Goal: Task Accomplishment & Management: Use online tool/utility

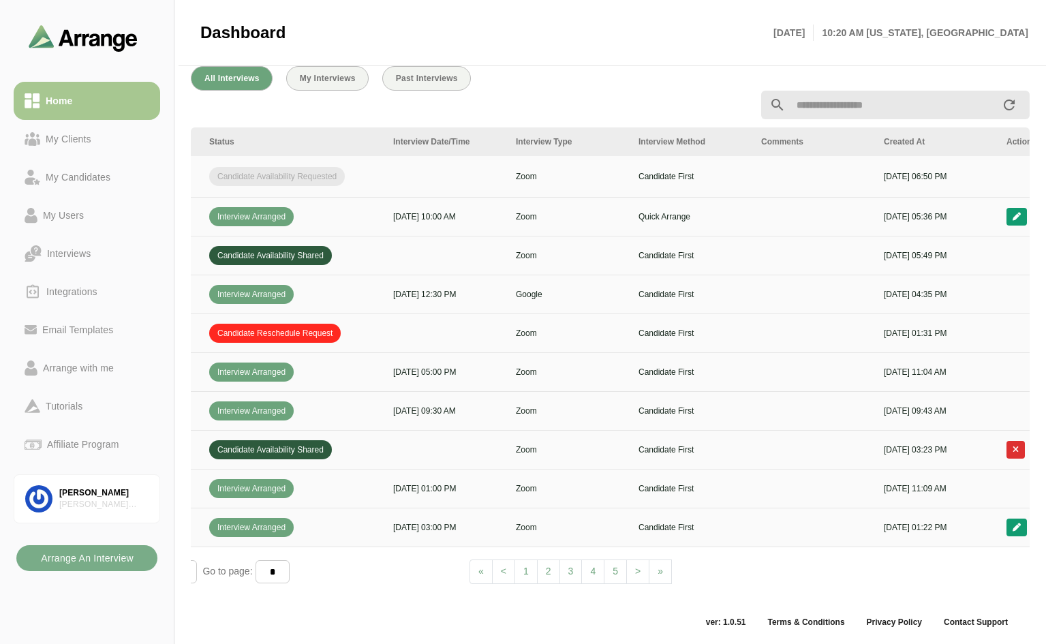
scroll to position [0, 493]
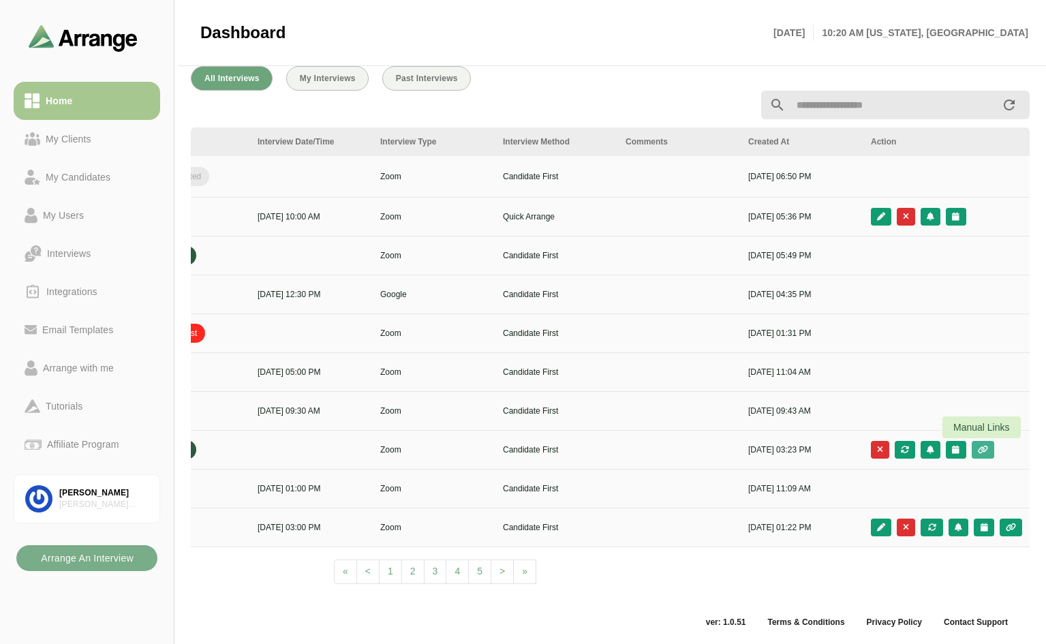
click at [984, 446] on icon "button" at bounding box center [983, 450] width 12 height 8
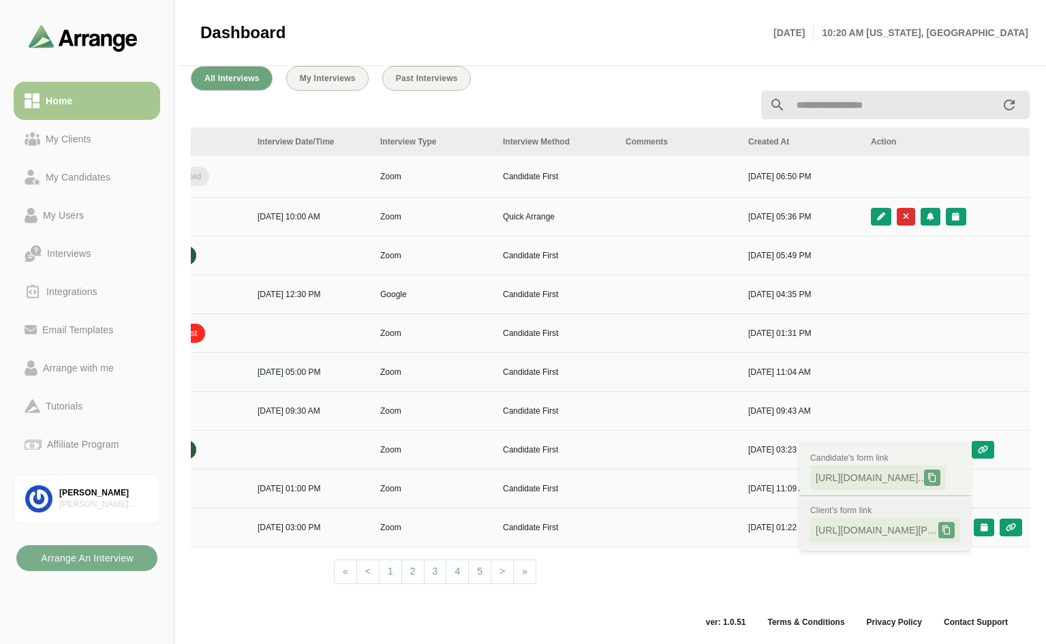
click at [946, 527] on icon at bounding box center [947, 530] width 10 height 10
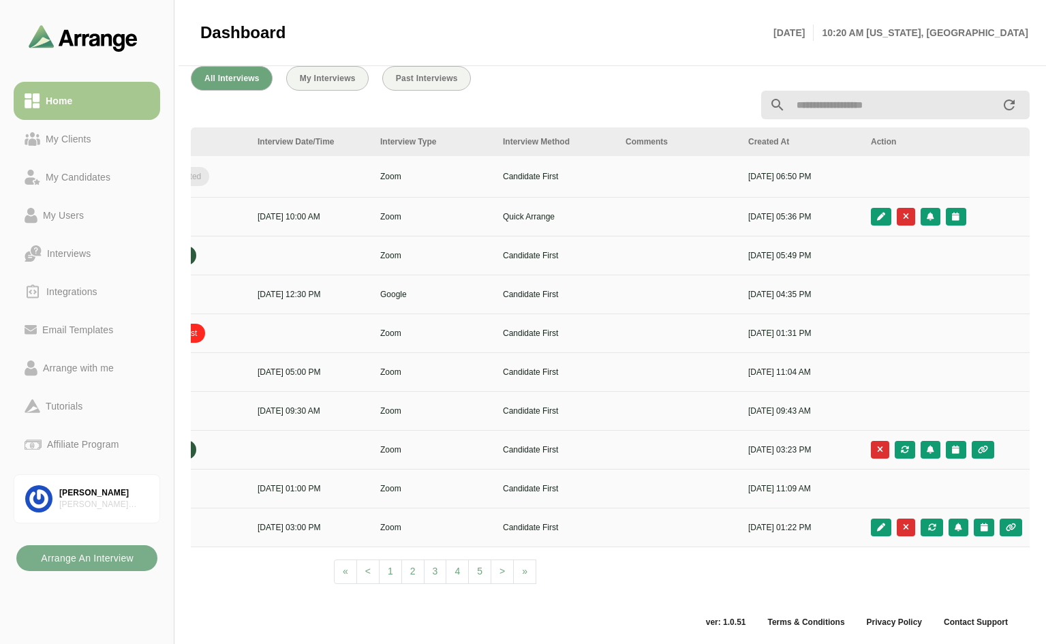
click at [504, 565] on span ">" at bounding box center [501, 570] width 5 height 11
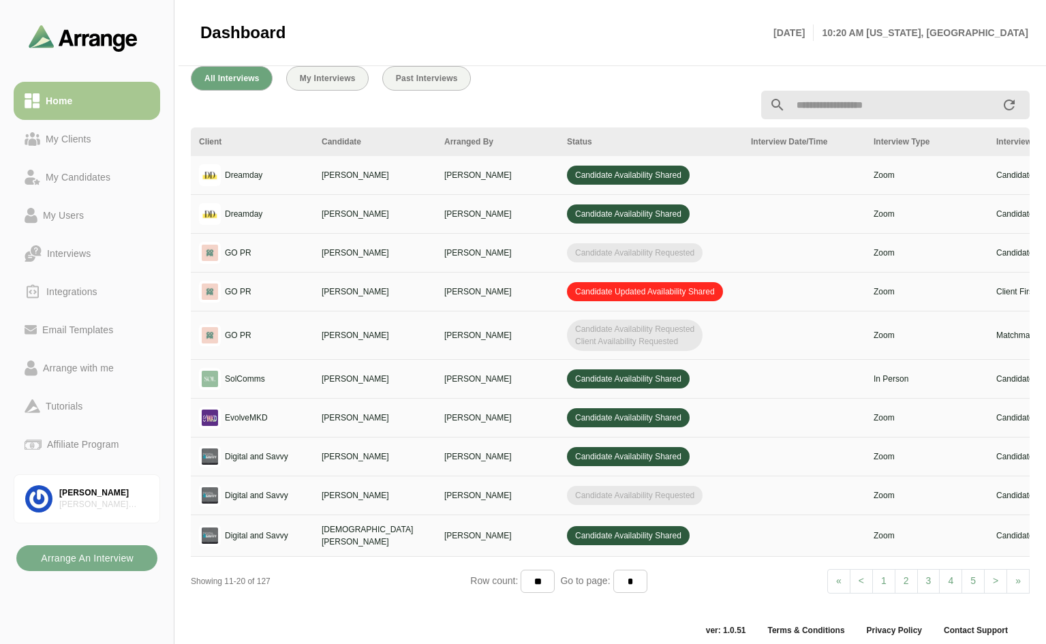
scroll to position [500, 0]
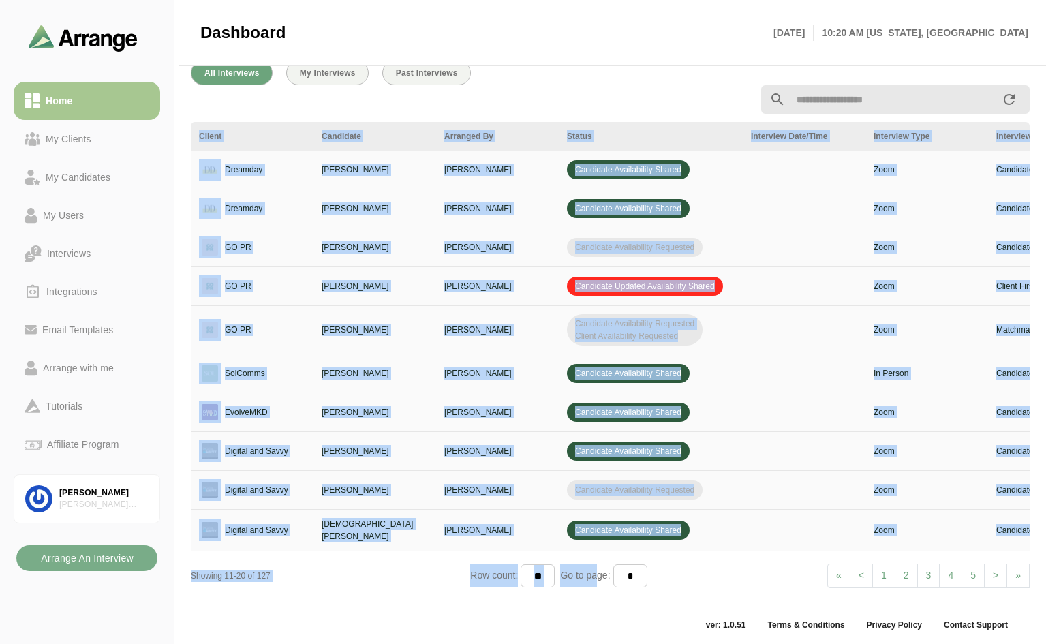
drag, startPoint x: 602, startPoint y: 597, endPoint x: 852, endPoint y: 555, distance: 252.8
click at [852, 555] on div "Client Candidate Arranged By Status Interview Date/Time Interview Type Intervie…" at bounding box center [610, 360] width 839 height 476
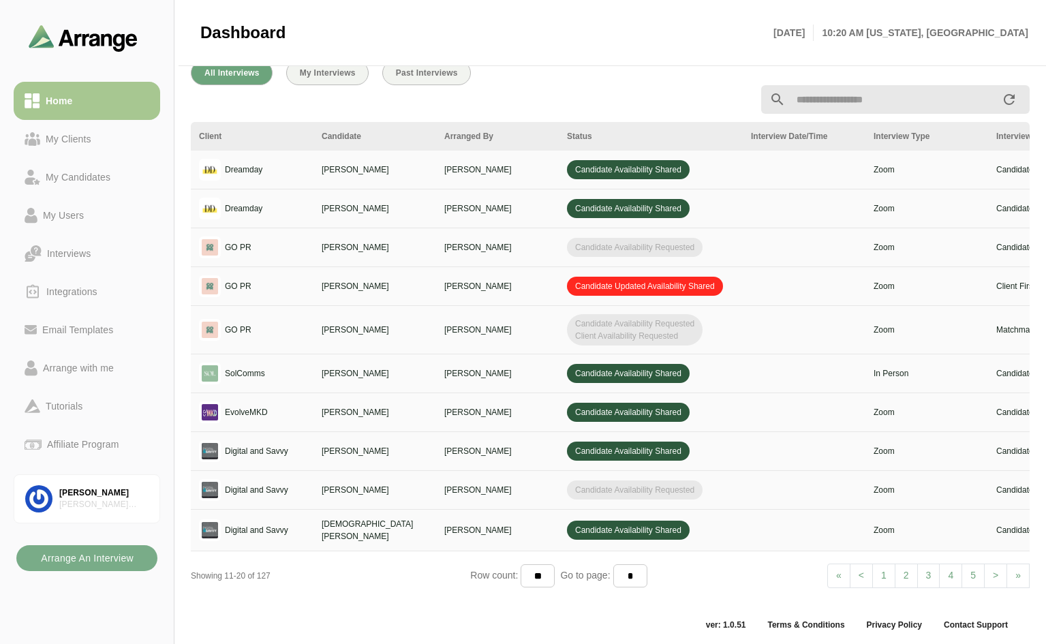
click at [717, 566] on div "Row count: ** ** ** Go to page: * * * * * * * * * ** ** ** **" at bounding box center [609, 575] width 279 height 23
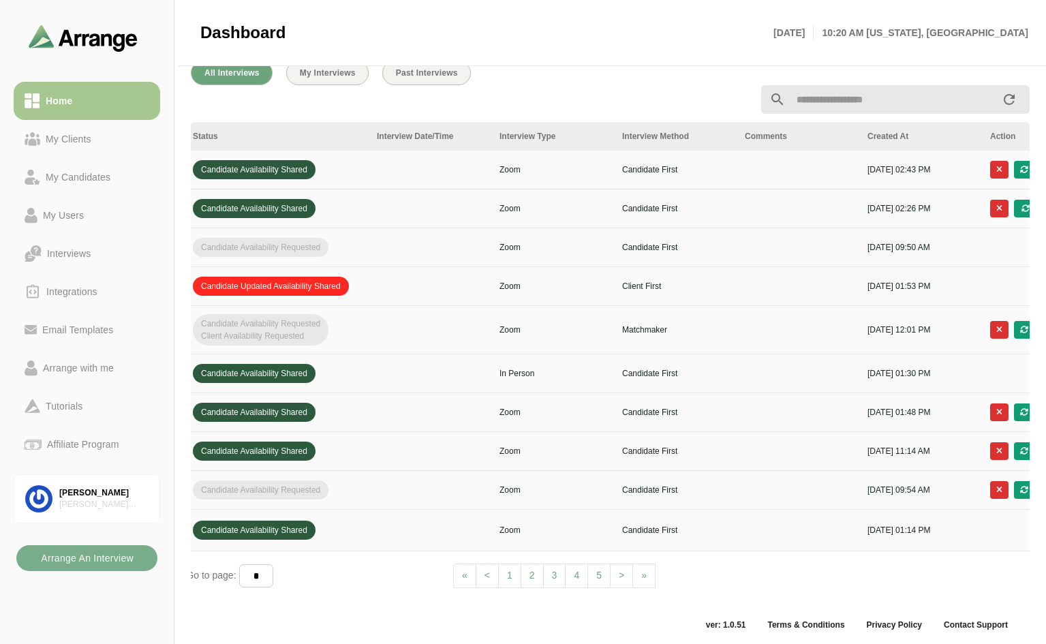
scroll to position [0, 467]
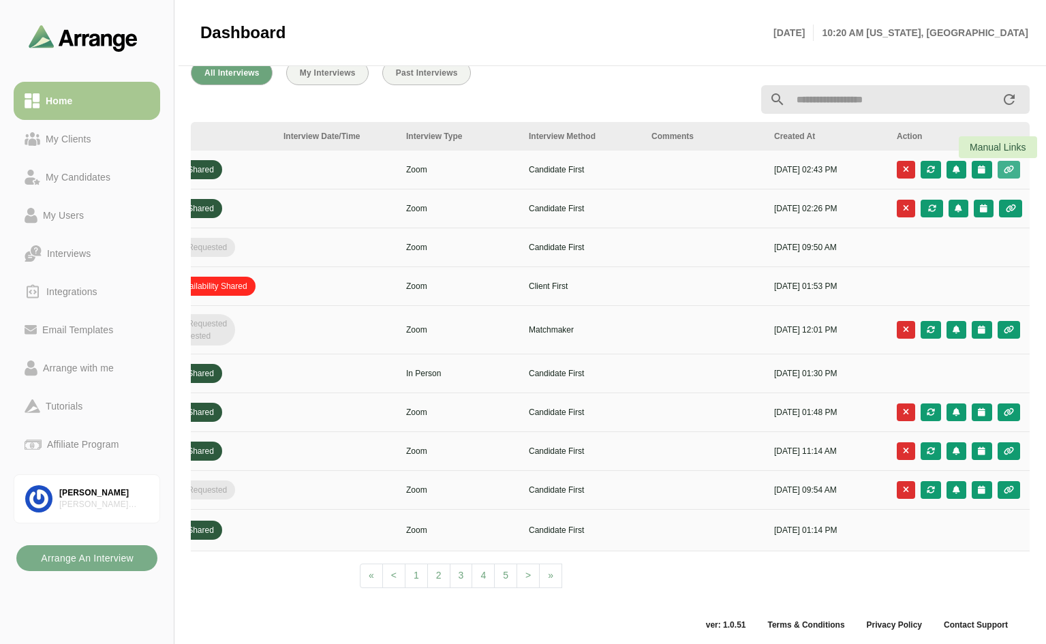
click at [1011, 169] on icon "button" at bounding box center [1009, 170] width 12 height 8
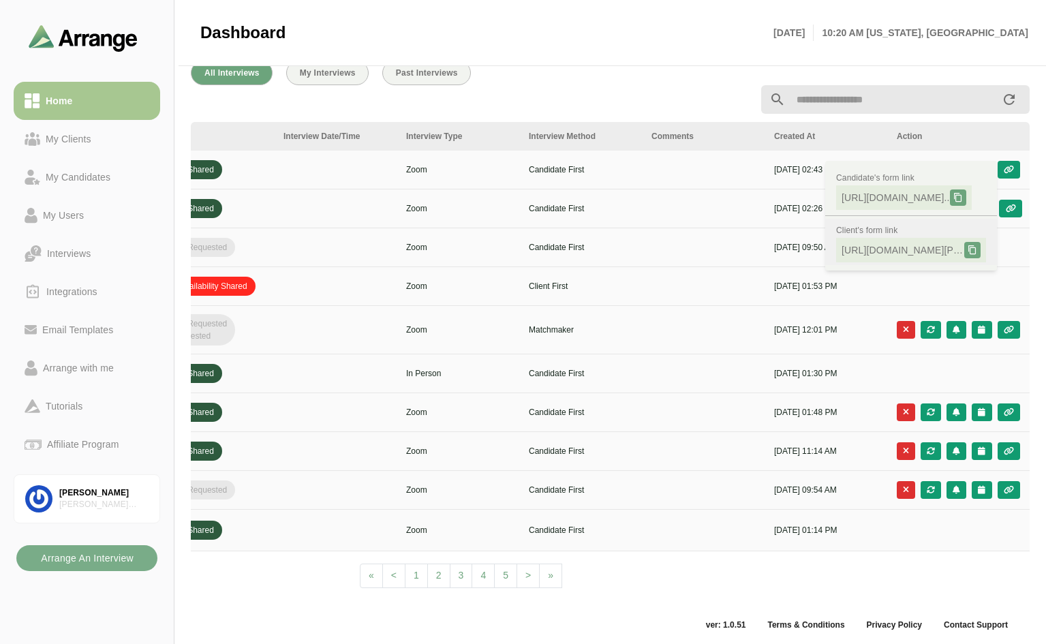
click at [973, 249] on icon at bounding box center [972, 250] width 10 height 10
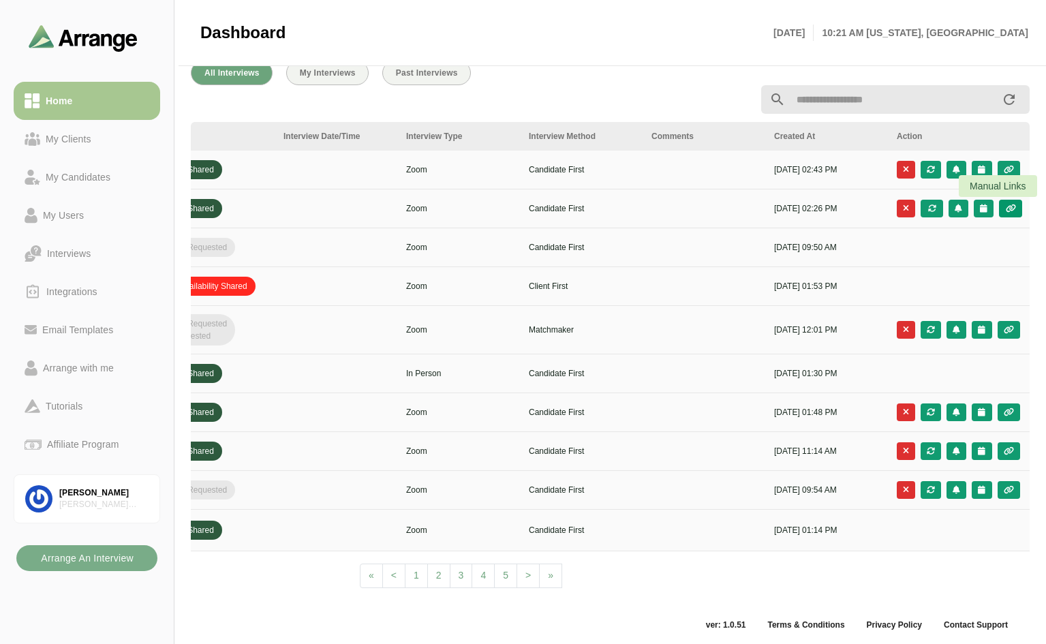
click at [1007, 211] on icon "button" at bounding box center [1010, 208] width 12 height 8
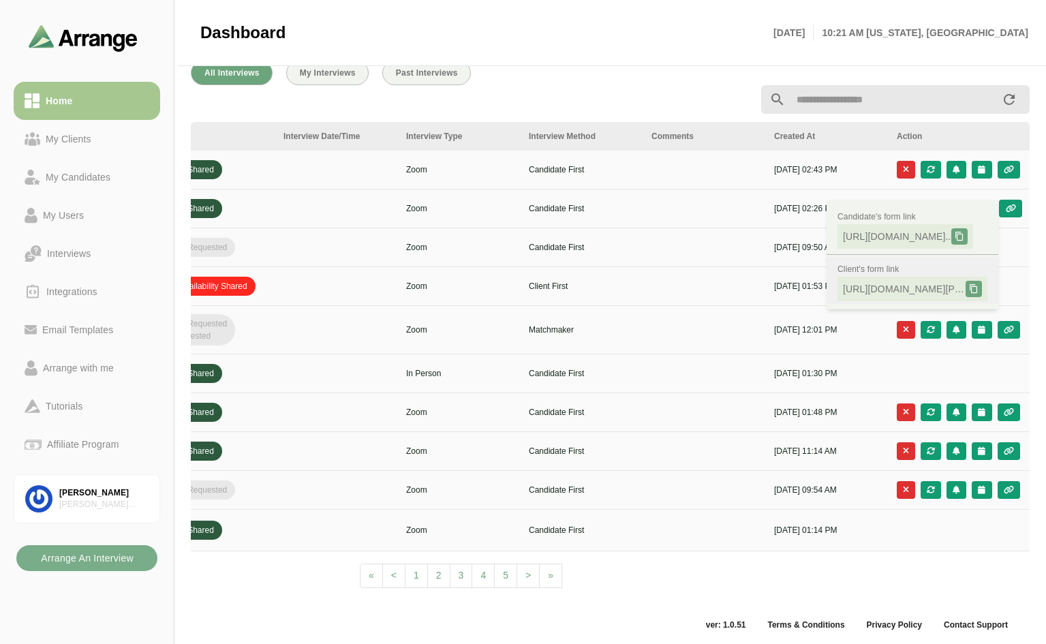
click at [974, 285] on icon at bounding box center [974, 289] width 10 height 10
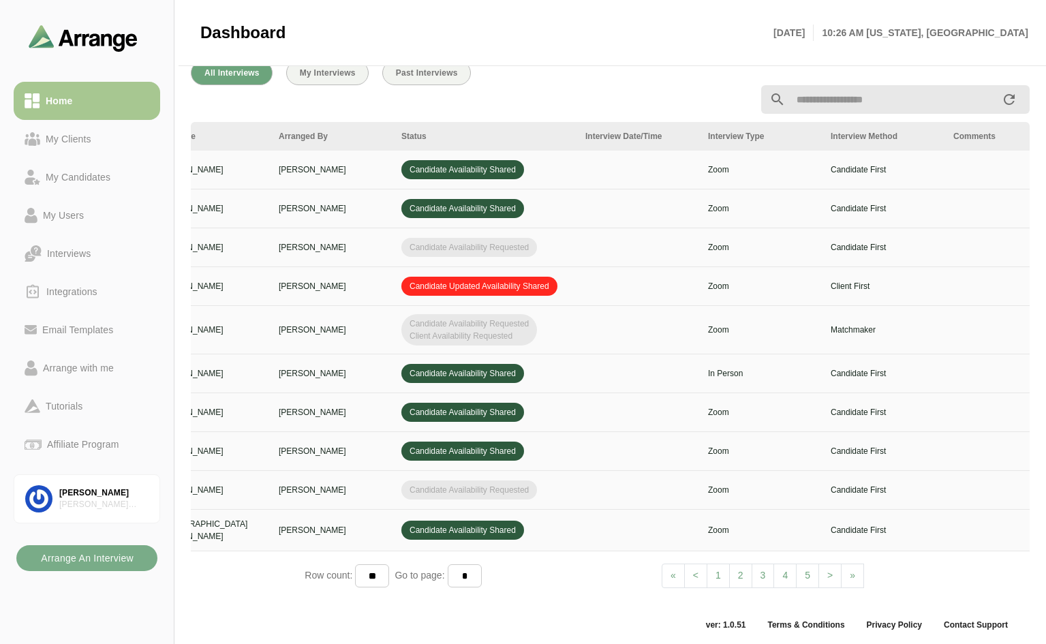
scroll to position [0, 0]
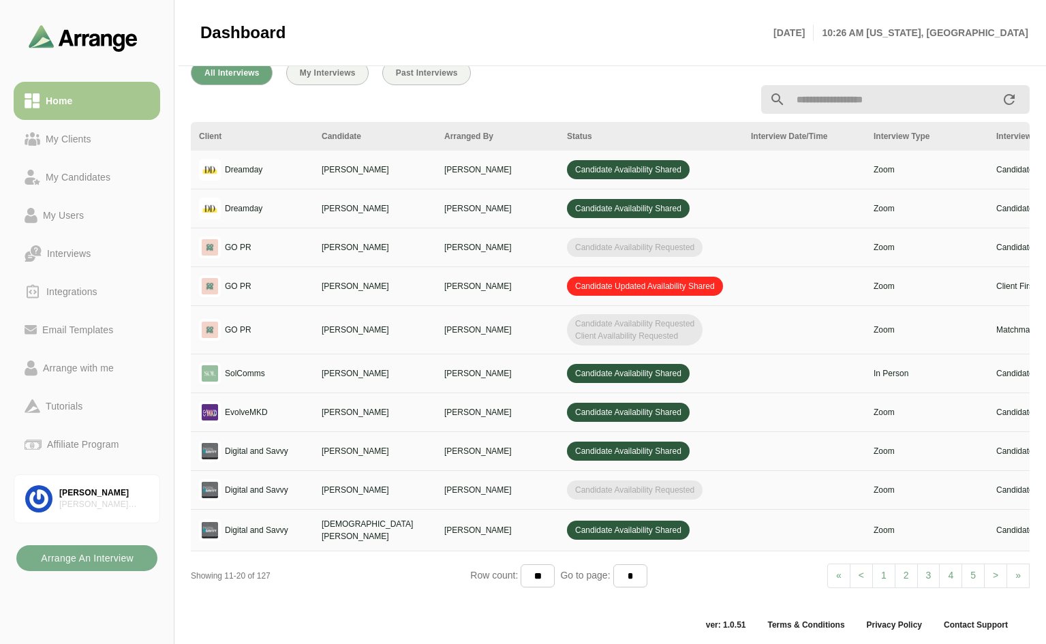
click at [880, 574] on link "1" at bounding box center [883, 575] width 23 height 25
select select "*"
